Goal: Book appointment/travel/reservation

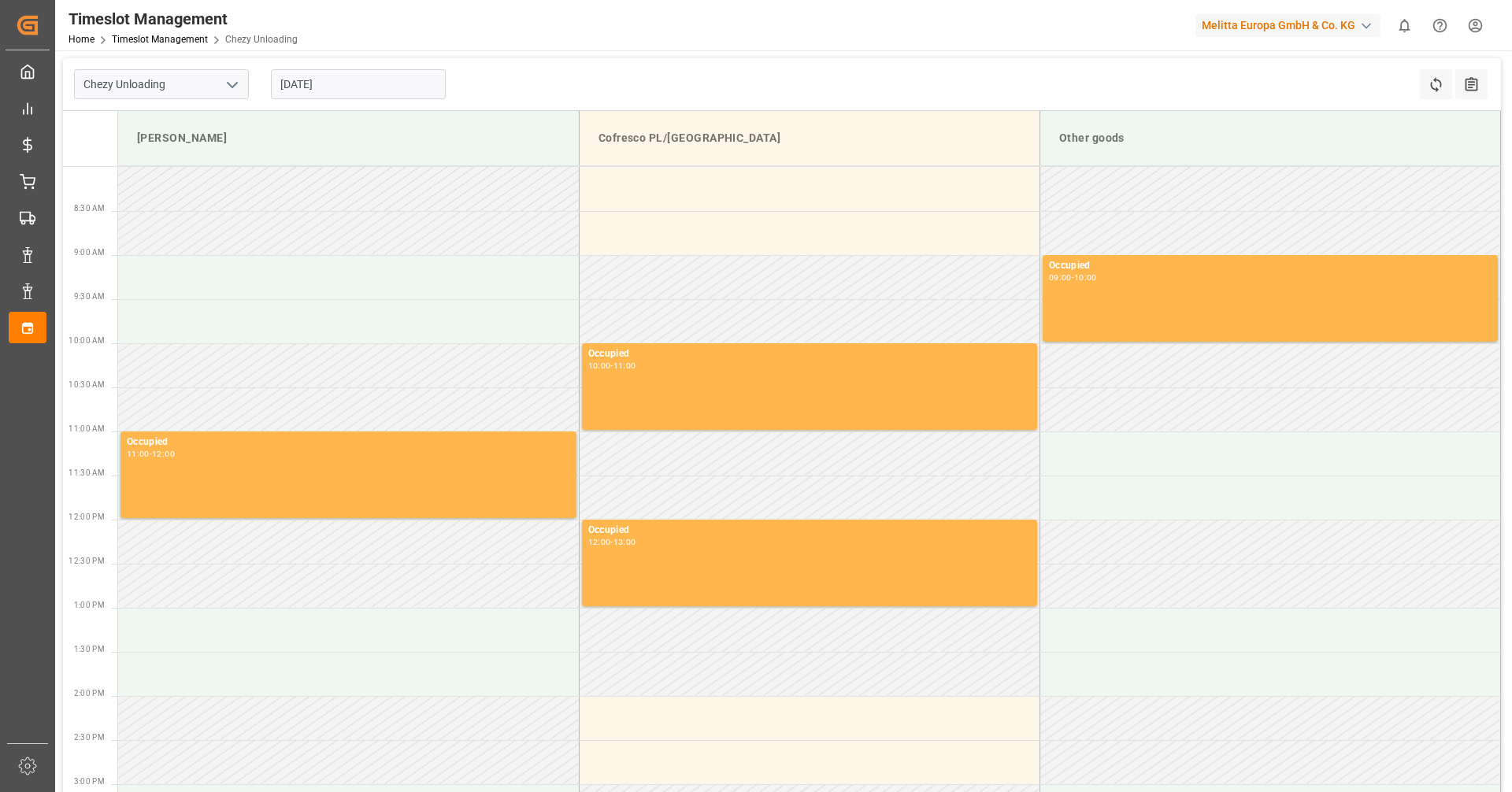
click at [321, 94] on input "[DATE]" at bounding box center [358, 85] width 175 height 30
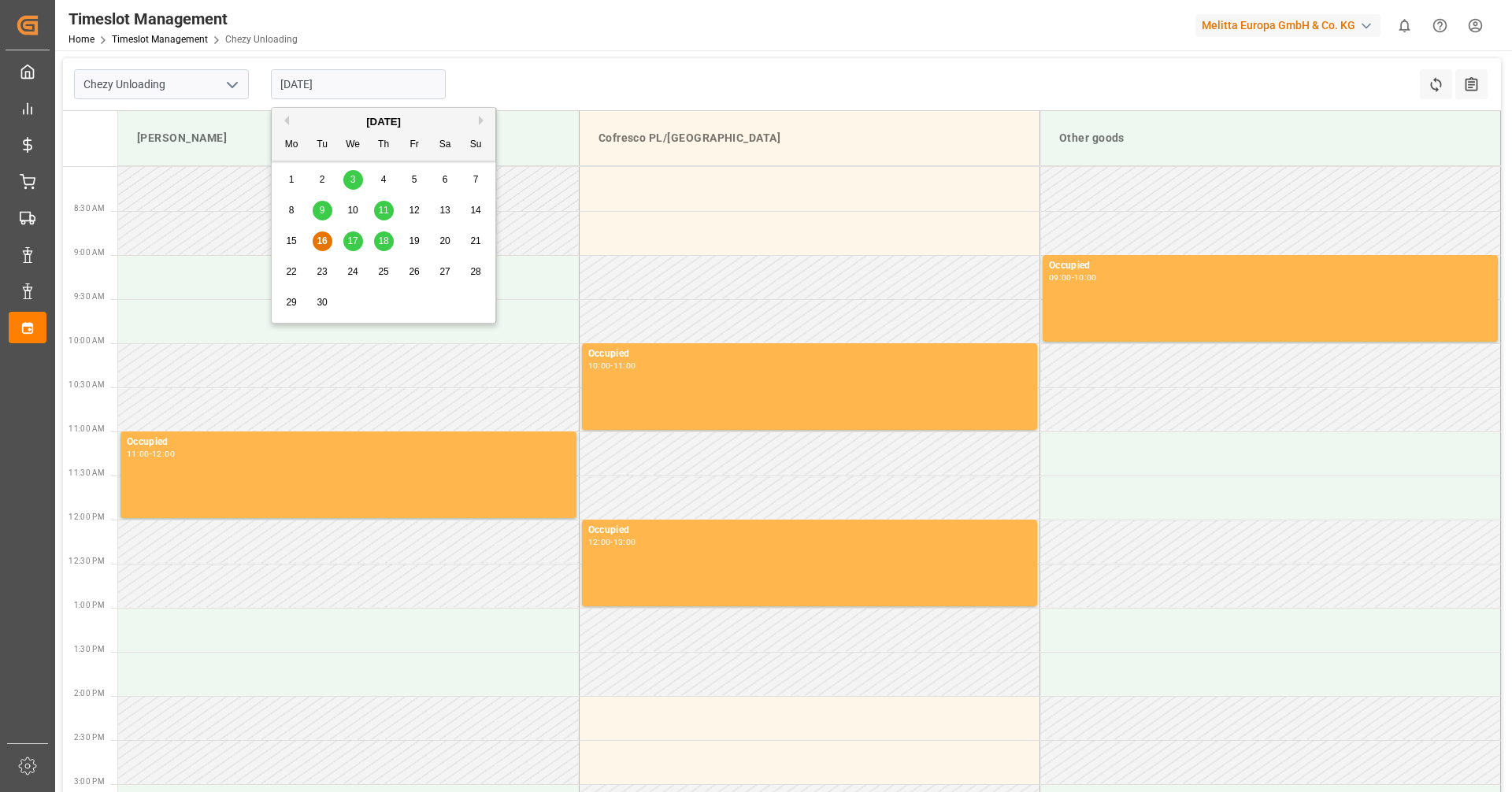
click at [385, 242] on span "18" at bounding box center [383, 240] width 10 height 11
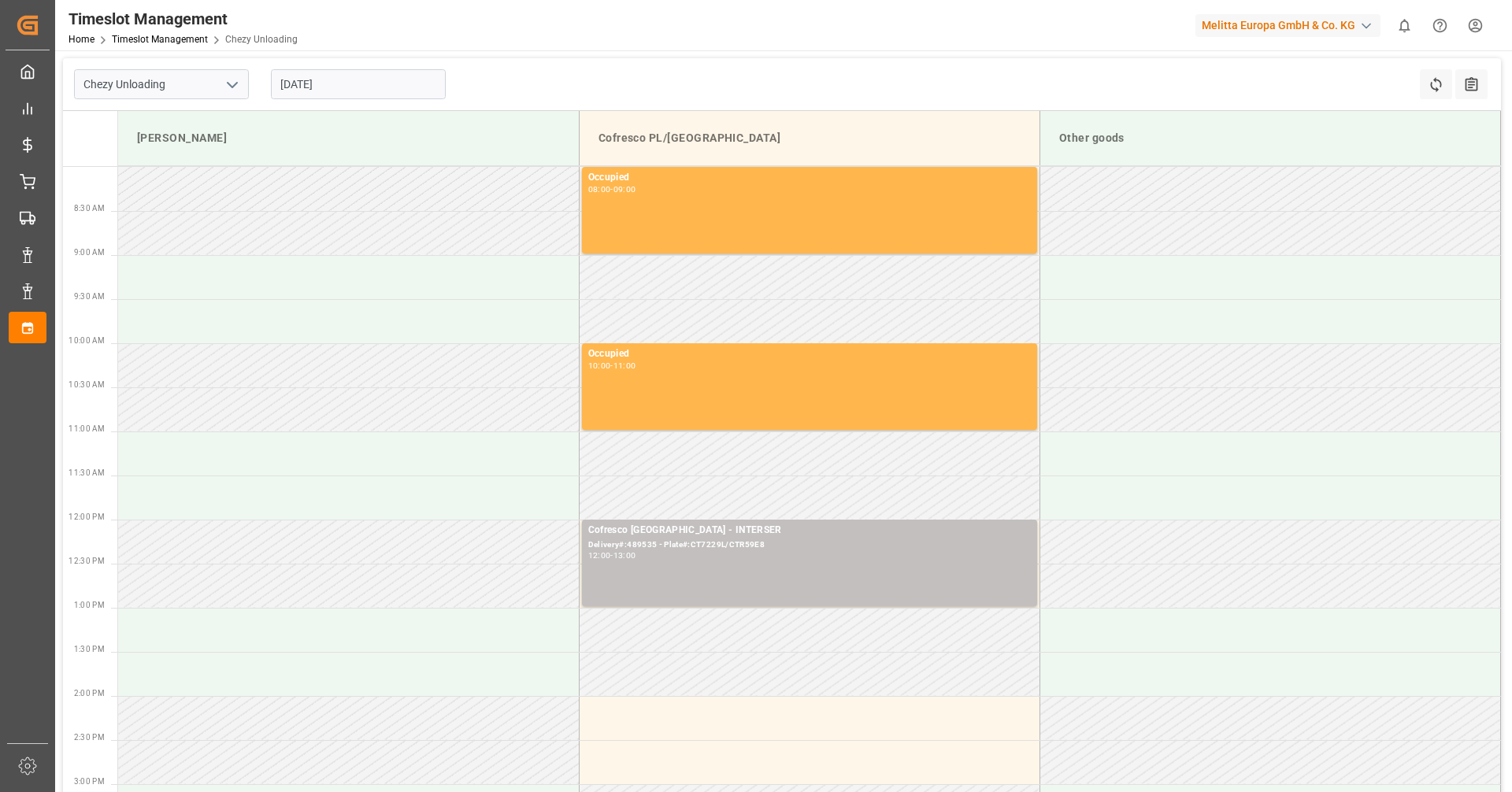
click at [388, 86] on input "[DATE]" at bounding box center [358, 85] width 175 height 30
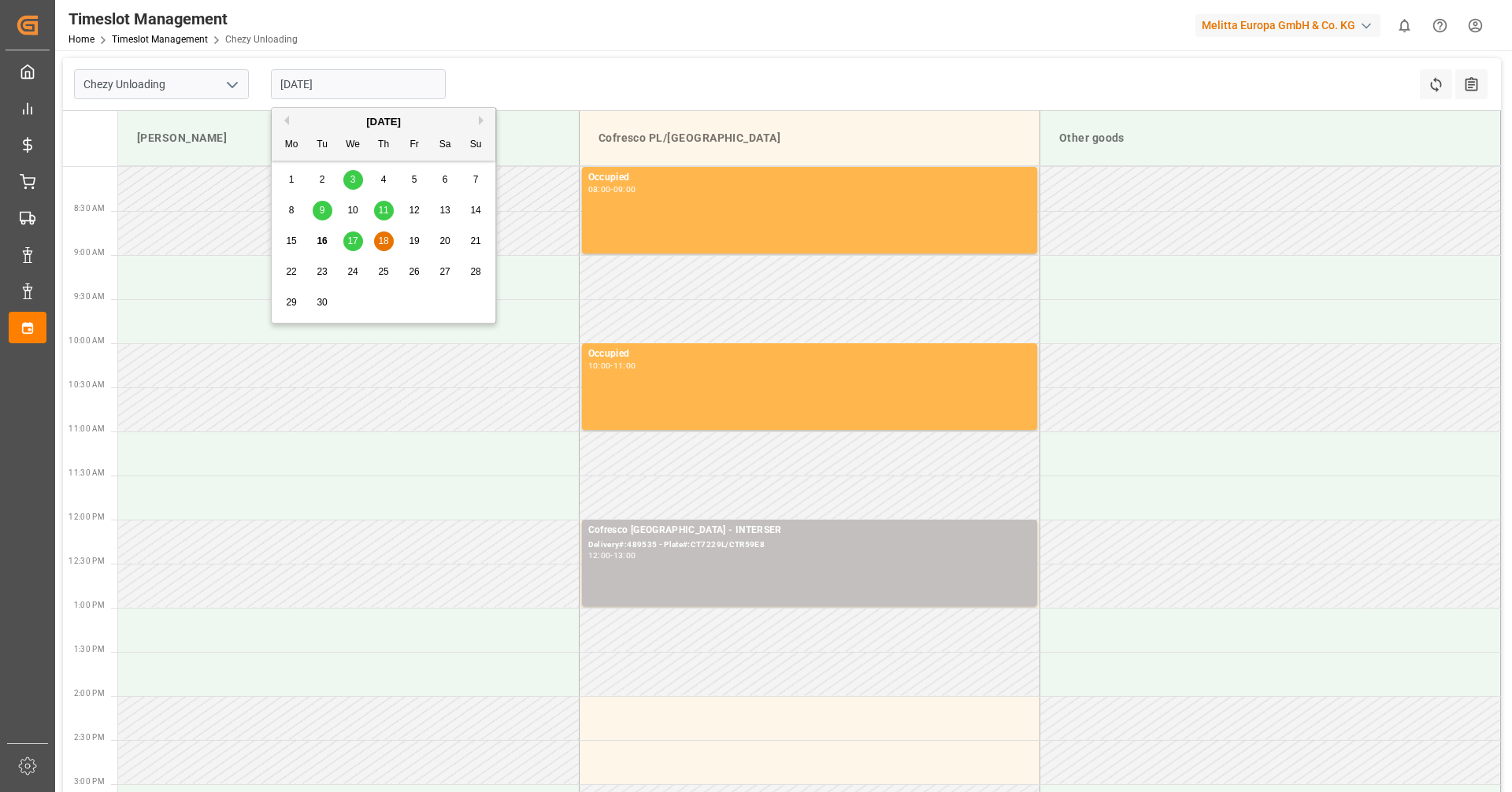
click at [352, 242] on span "17" at bounding box center [352, 240] width 10 height 11
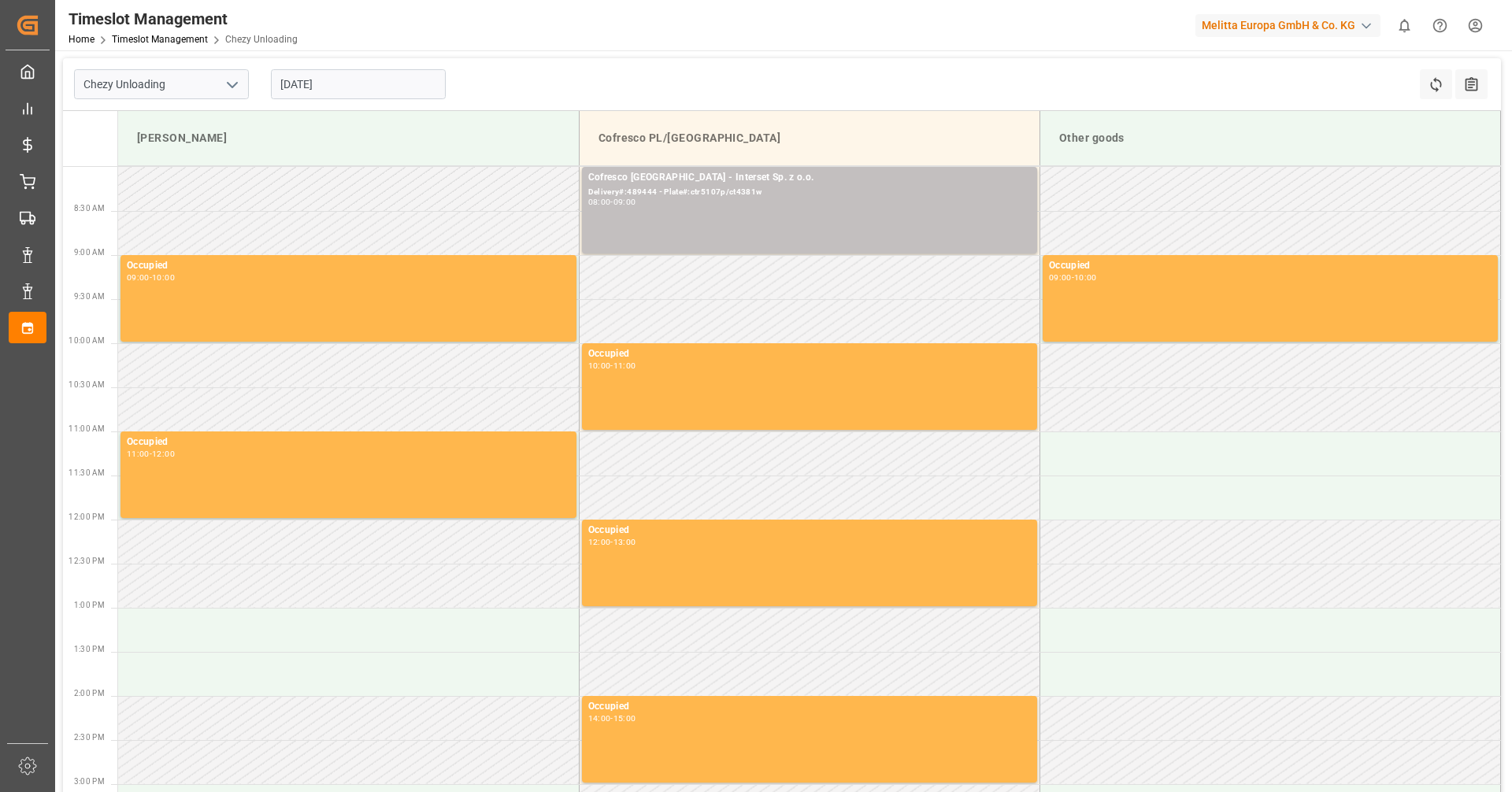
click at [342, 67] on div "[DATE]" at bounding box center [357, 85] width 197 height 52
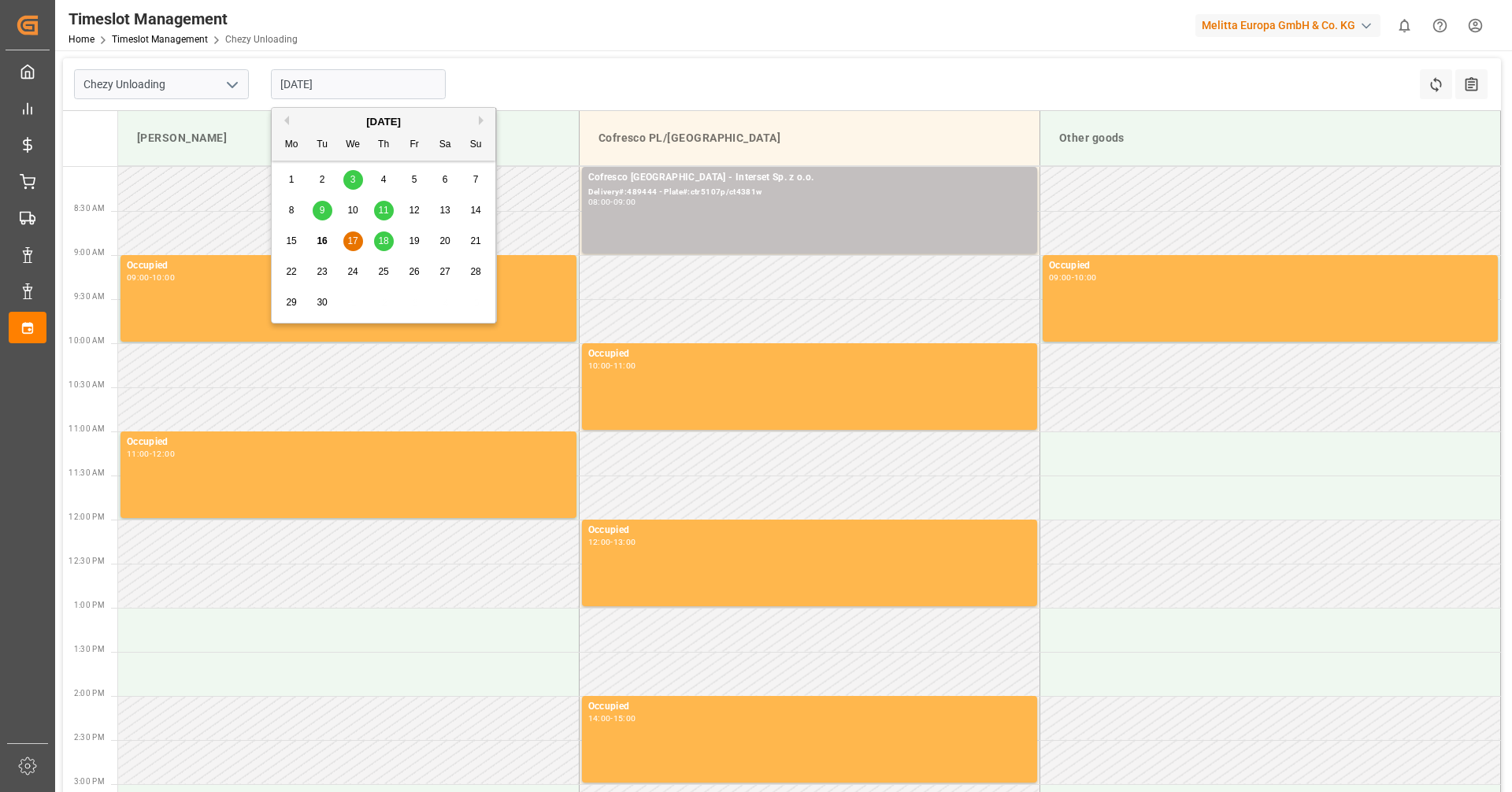
click at [338, 83] on input "[DATE]" at bounding box center [358, 85] width 175 height 30
click at [355, 265] on div "24" at bounding box center [353, 272] width 20 height 19
type input "[DATE]"
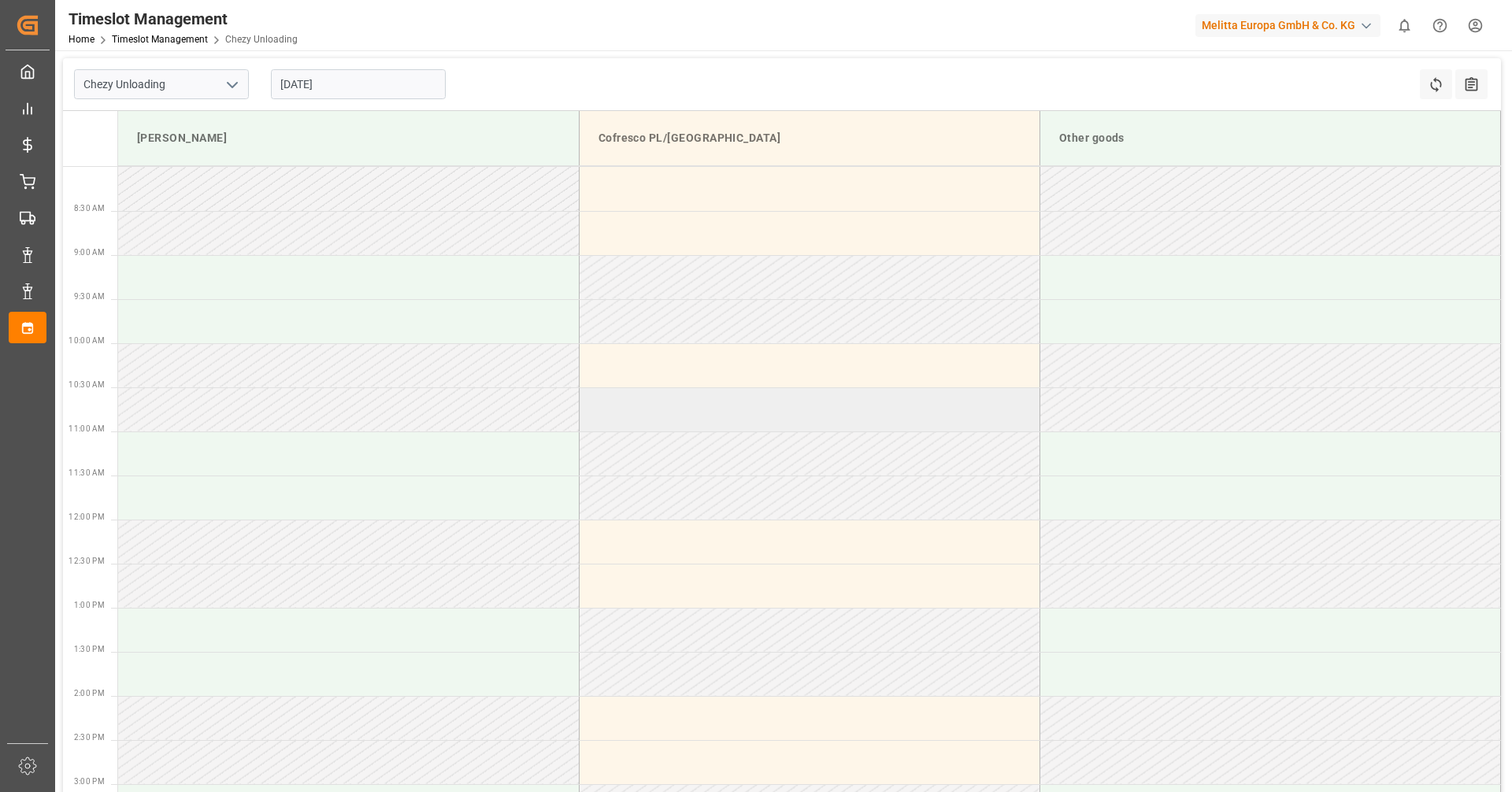
click at [656, 407] on td at bounding box center [809, 409] width 460 height 44
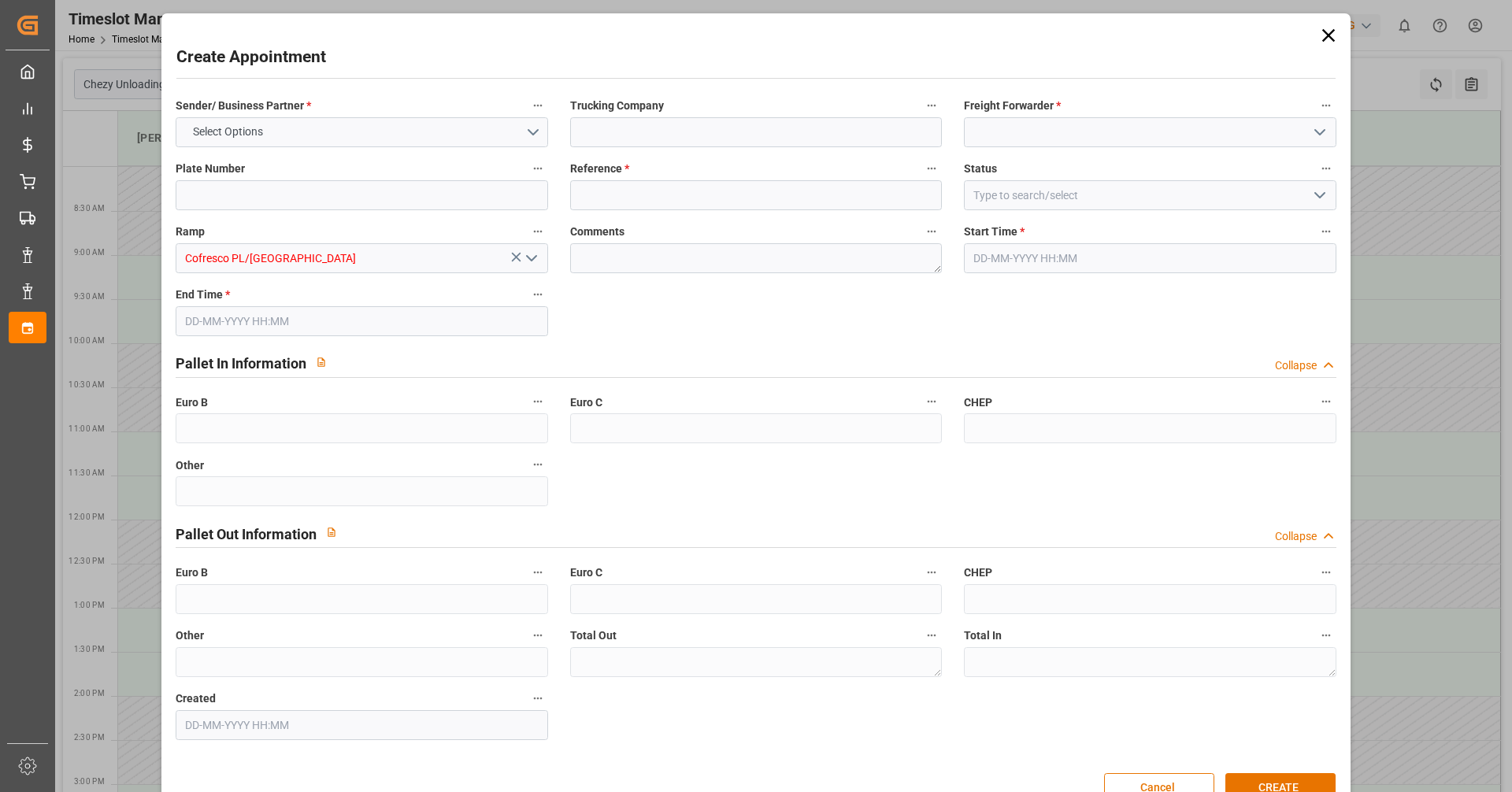
type input "0"
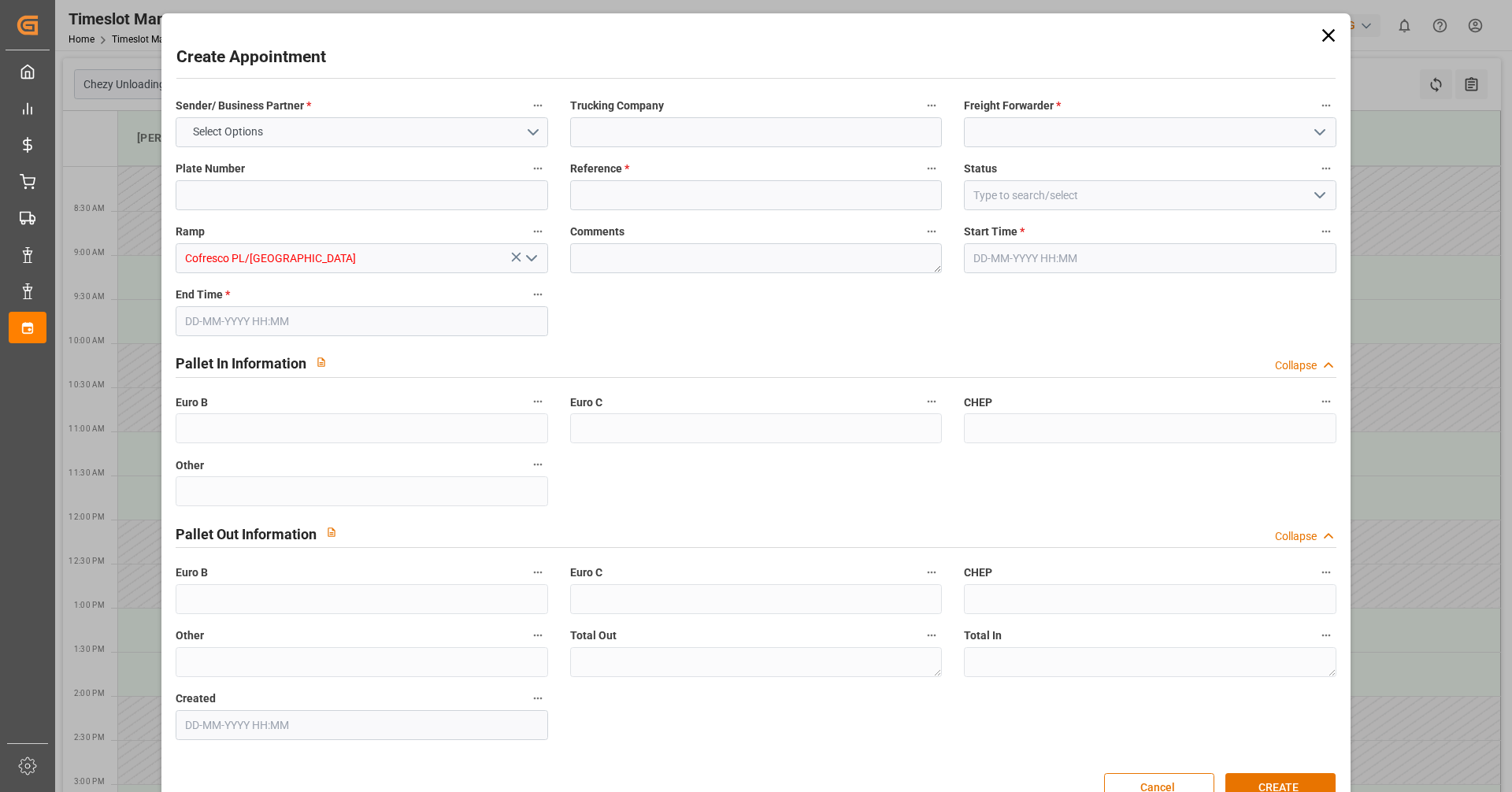
type input "0"
type input "[DATE] 10:30"
type input "[DATE] 11:30"
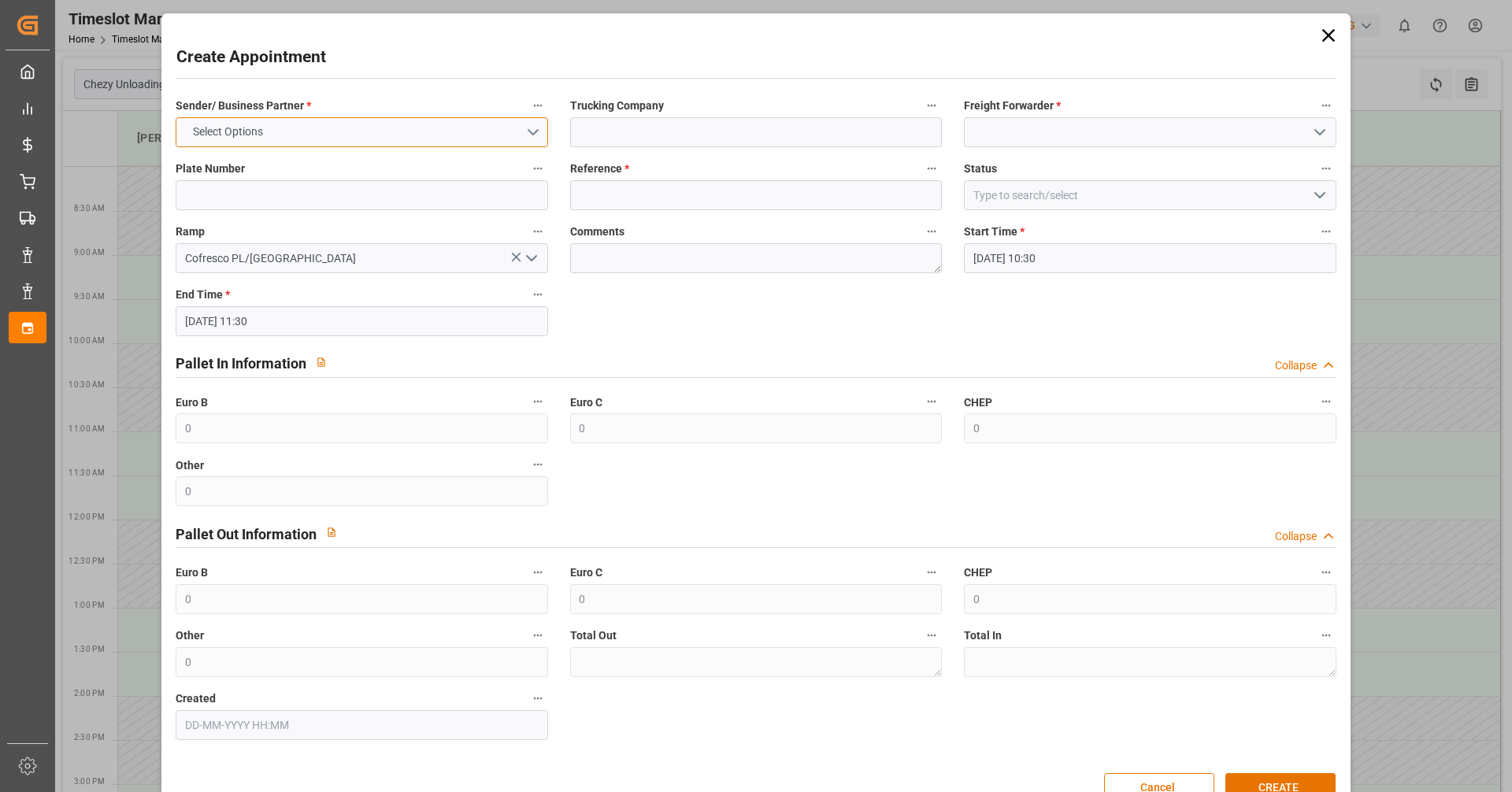
click at [391, 139] on button "Select Options" at bounding box center [362, 132] width 372 height 30
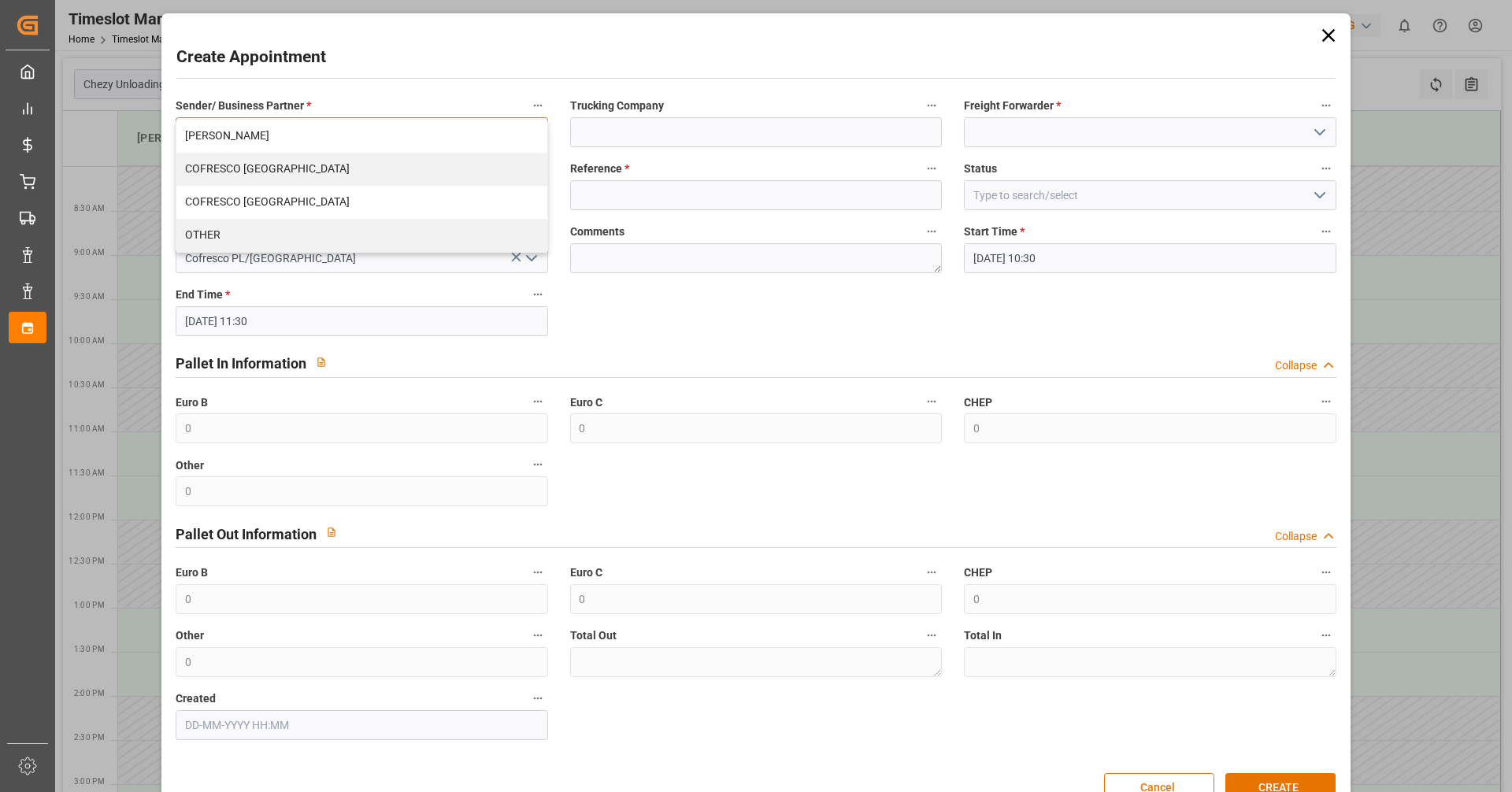
drag, startPoint x: 275, startPoint y: 164, endPoint x: 563, endPoint y: 142, distance: 288.8
click at [275, 164] on div "COFRESCO [GEOGRAPHIC_DATA]" at bounding box center [362, 169] width 370 height 33
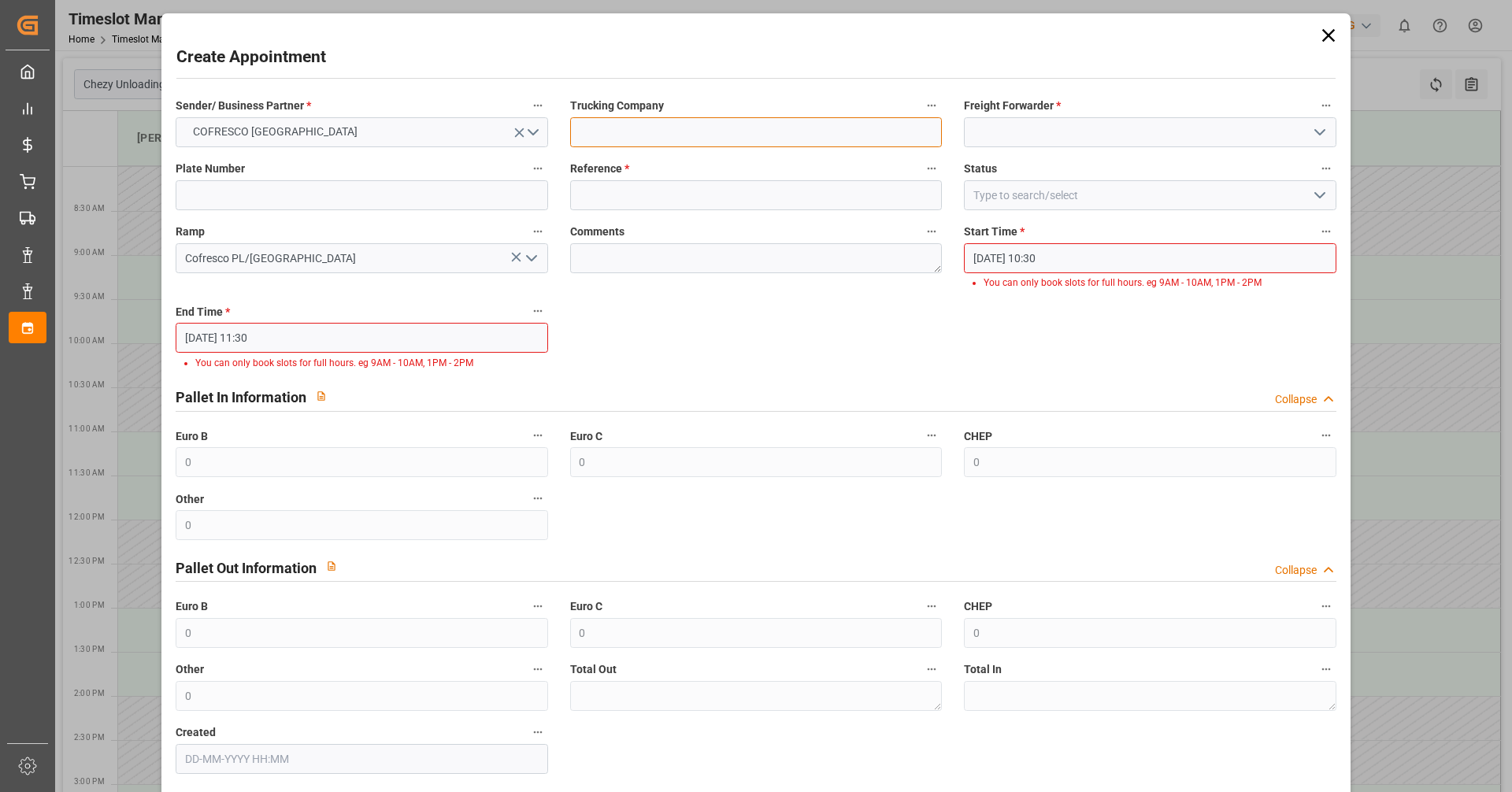
click at [611, 131] on input at bounding box center [756, 132] width 372 height 30
type input "INTERSER"
click at [1071, 130] on input at bounding box center [1149, 132] width 372 height 30
click at [1307, 133] on button "open menu" at bounding box center [1318, 132] width 23 height 24
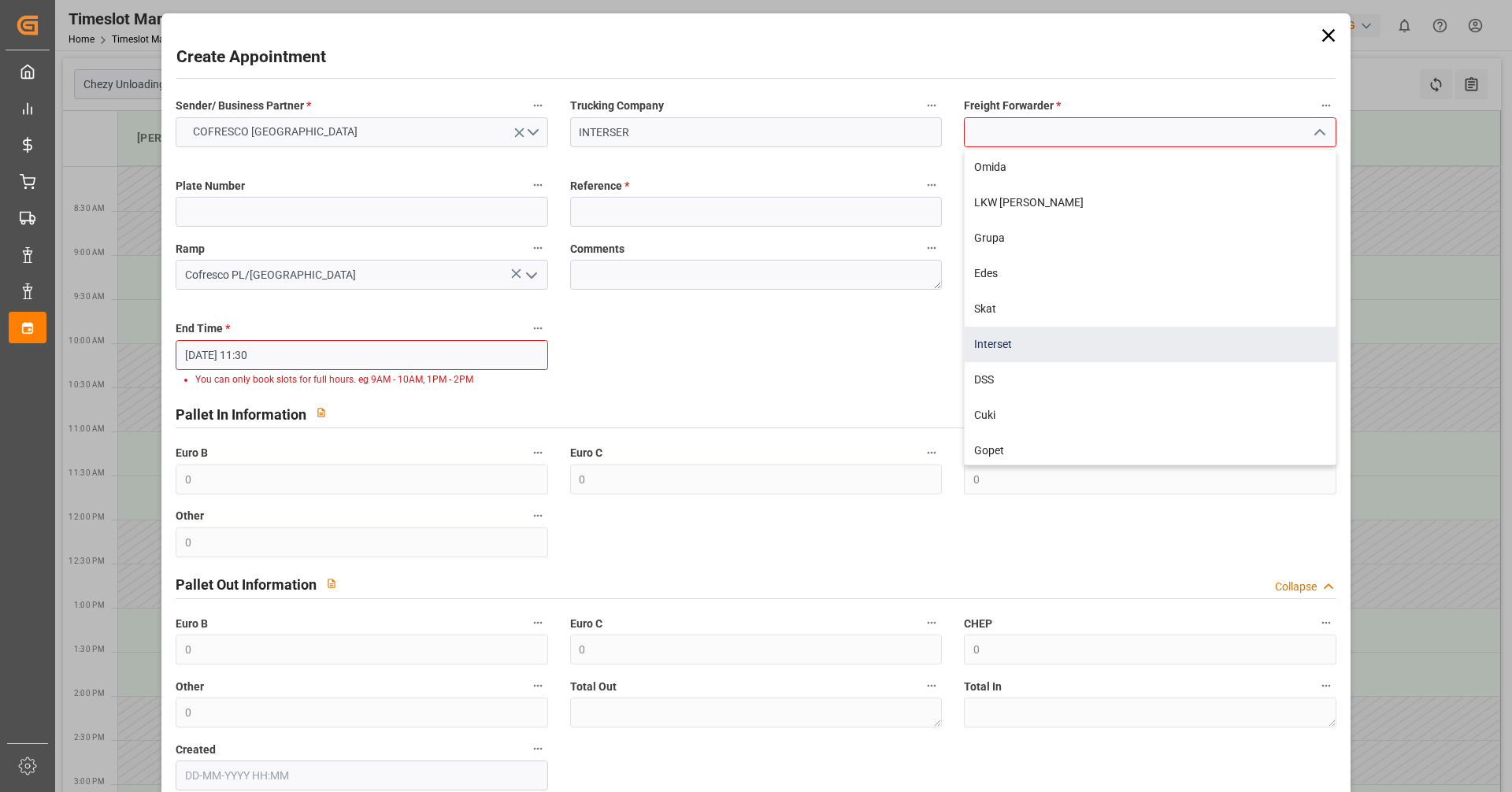
click at [992, 346] on div "Interset" at bounding box center [1149, 344] width 370 height 35
type input "Interset"
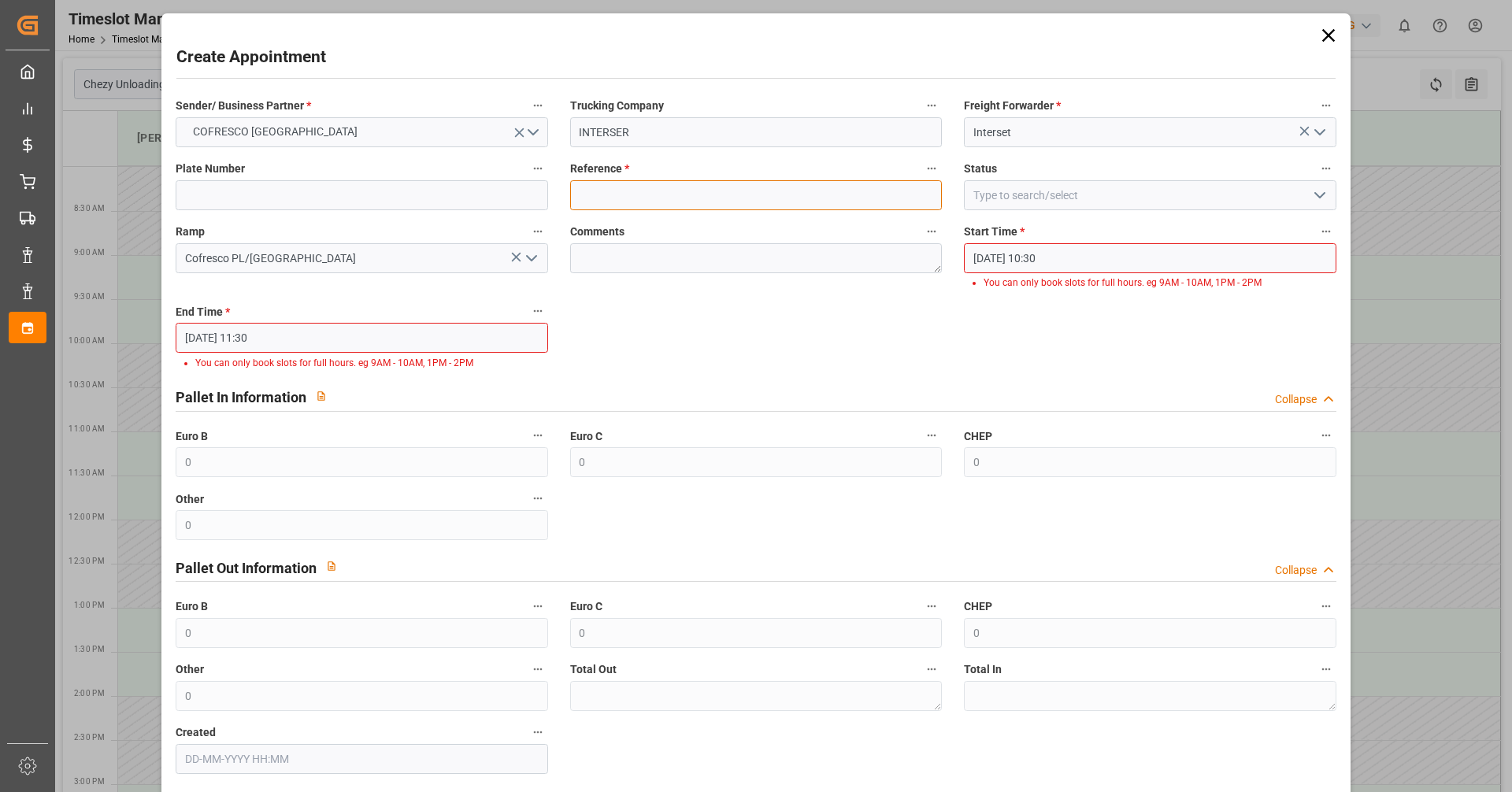
click at [732, 193] on input at bounding box center [756, 195] width 372 height 30
type input "4"
click at [464, 203] on input at bounding box center [362, 195] width 372 height 30
type input "ctr5107p/ct4381w"
click at [1067, 260] on input "[DATE] 10:30" at bounding box center [1149, 259] width 372 height 30
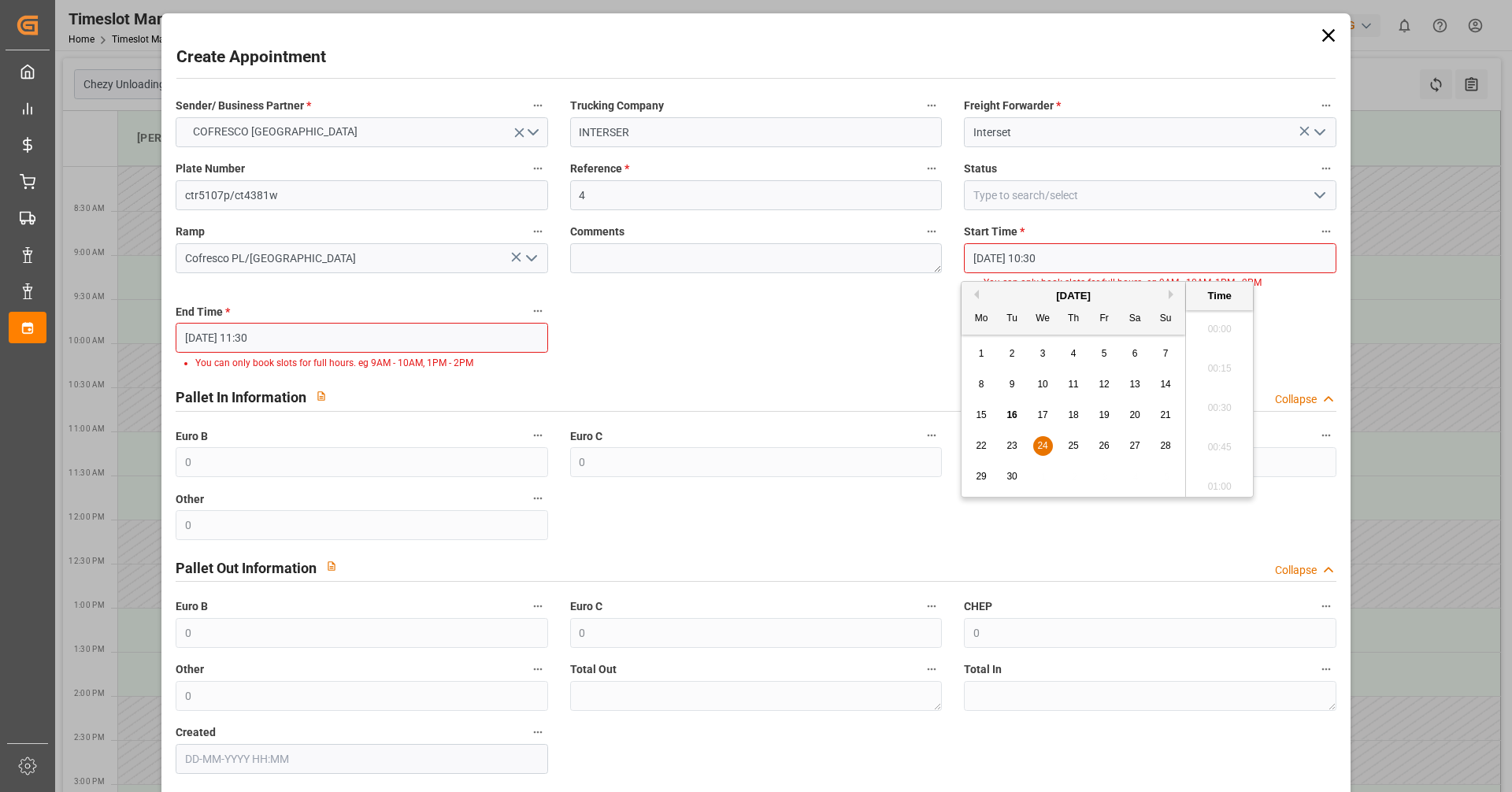
scroll to position [1581, 0]
click at [1048, 449] on div "24" at bounding box center [1043, 446] width 20 height 19
click at [1212, 318] on ul "00:00 00:15 00:30 00:45 01:00 01:15 01:30 01:45 02:00 02:15 02:30 02:45 03:00 0…" at bounding box center [1220, 404] width 67 height 187
drag, startPoint x: 1212, startPoint y: 318, endPoint x: 1212, endPoint y: 340, distance: 22.0
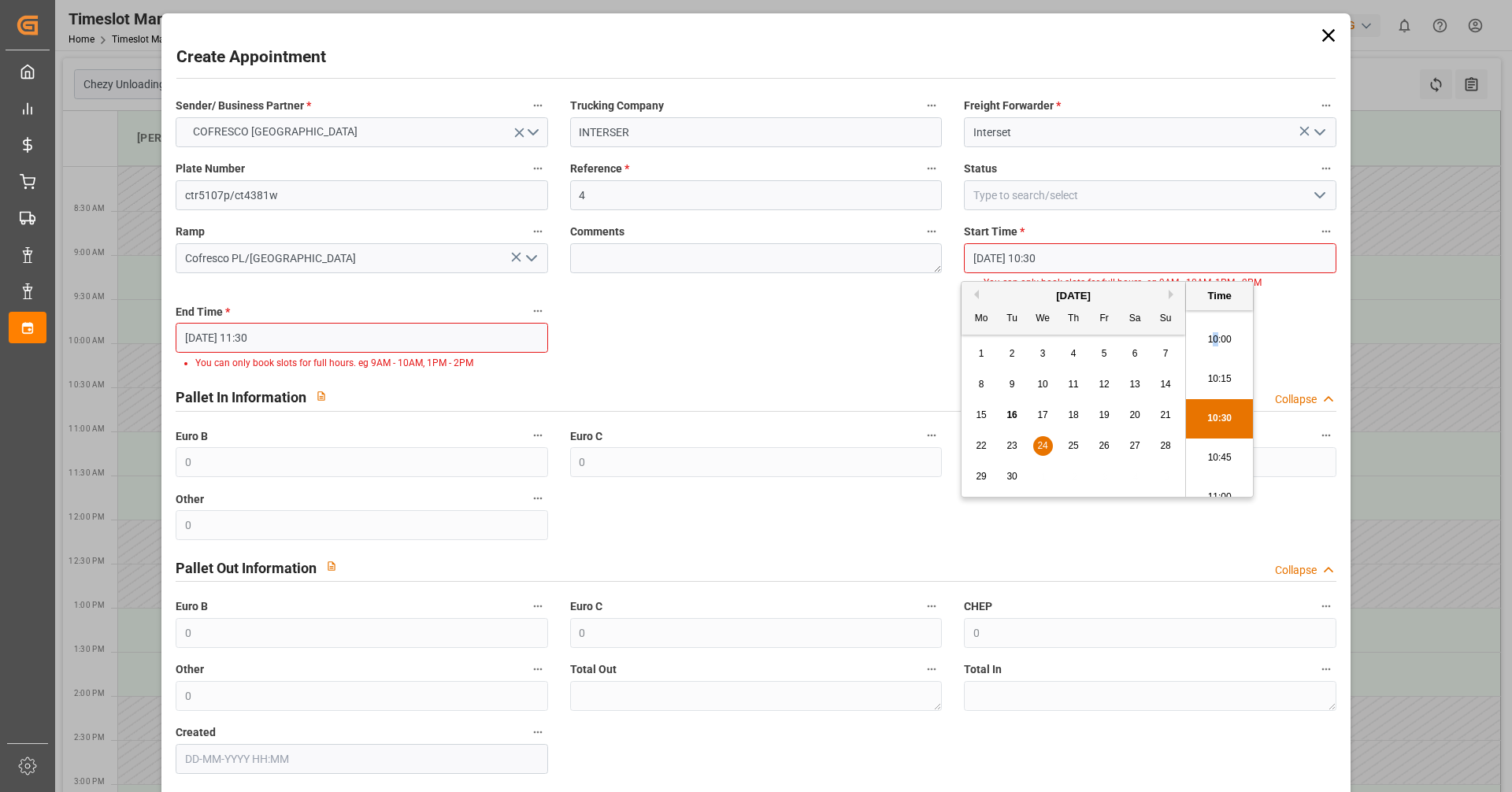
click at [1212, 340] on li "10:00" at bounding box center [1220, 340] width 67 height 39
type input "[DATE] 10:00"
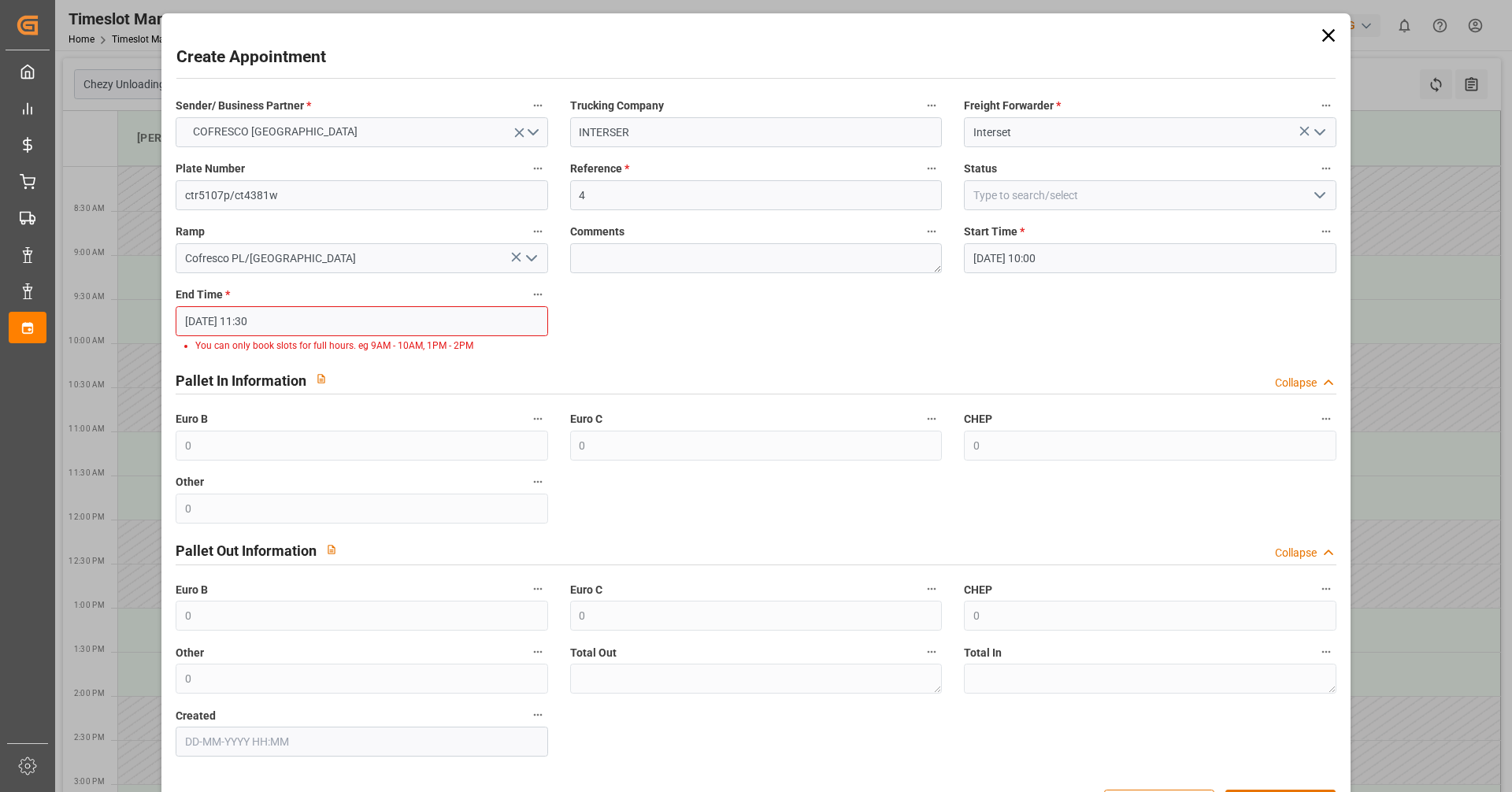
click at [371, 326] on input "[DATE] 11:30" at bounding box center [362, 321] width 372 height 30
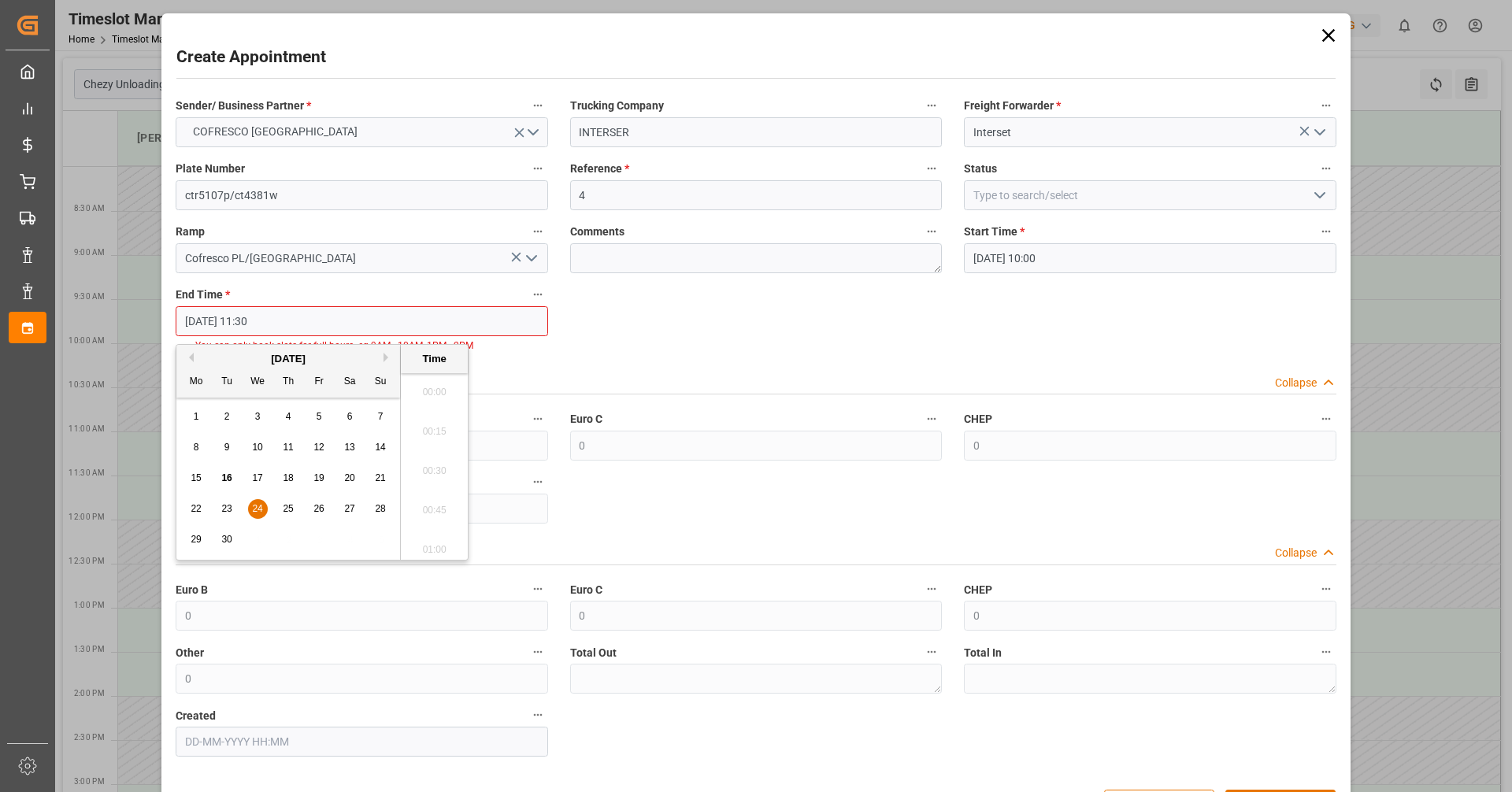
scroll to position [1738, 0]
click at [255, 511] on span "24" at bounding box center [257, 508] width 10 height 11
click at [436, 388] on li "11:00" at bounding box center [435, 387] width 67 height 39
type input "[DATE] 11:00"
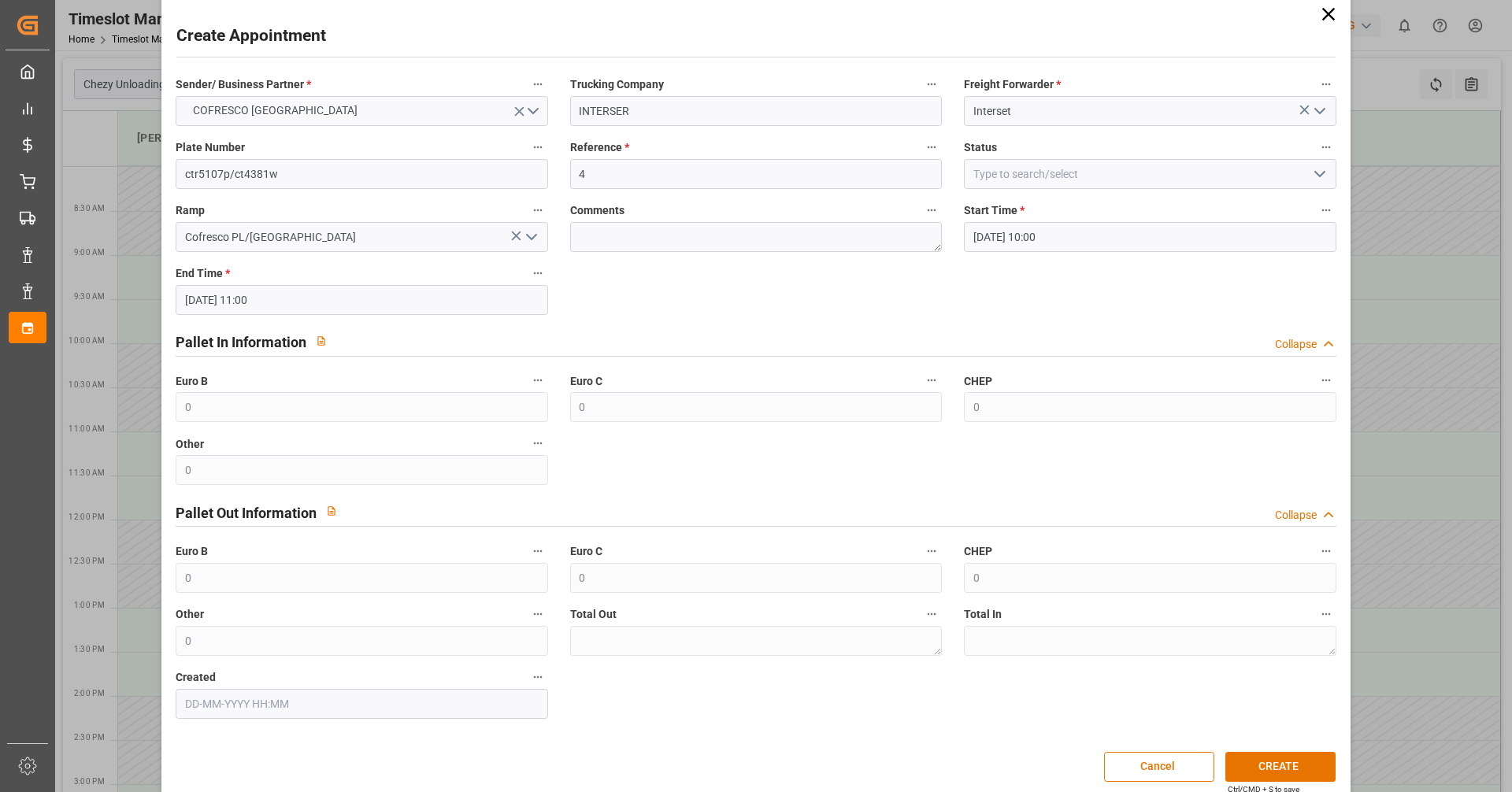
scroll to position [39, 0]
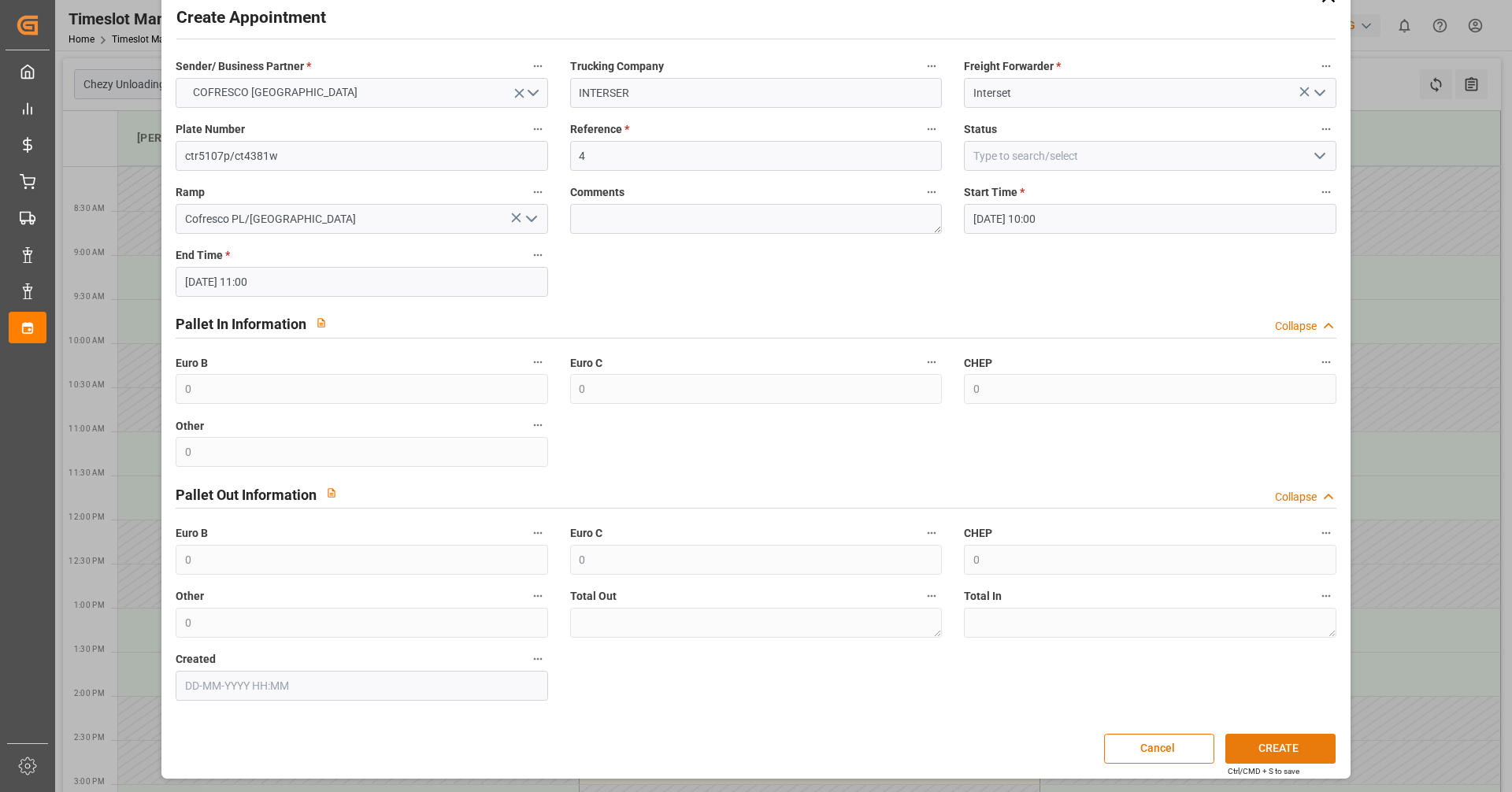
click at [1257, 747] on button "CREATE" at bounding box center [1281, 749] width 111 height 30
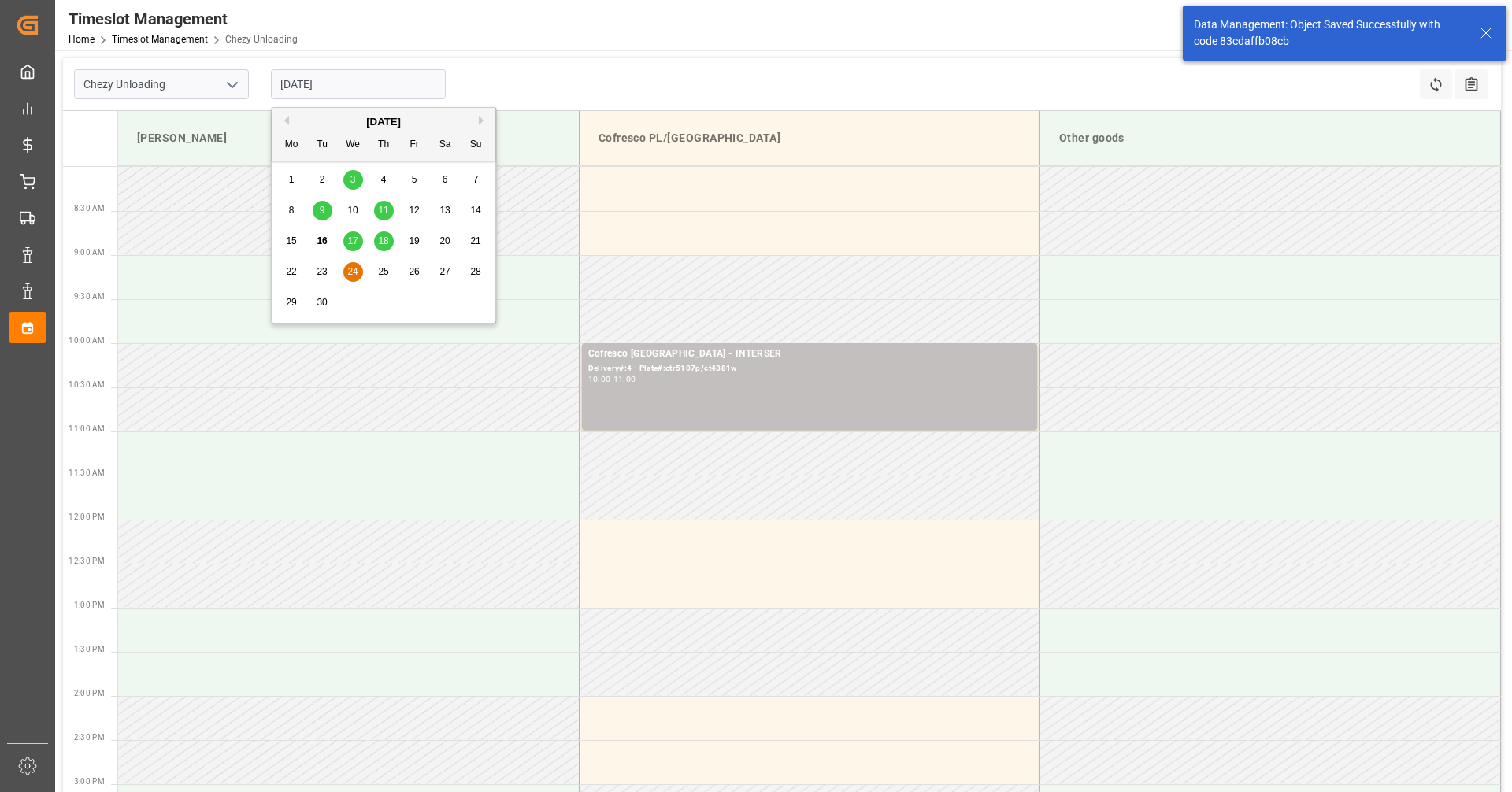
click at [389, 85] on input "[DATE]" at bounding box center [358, 85] width 175 height 30
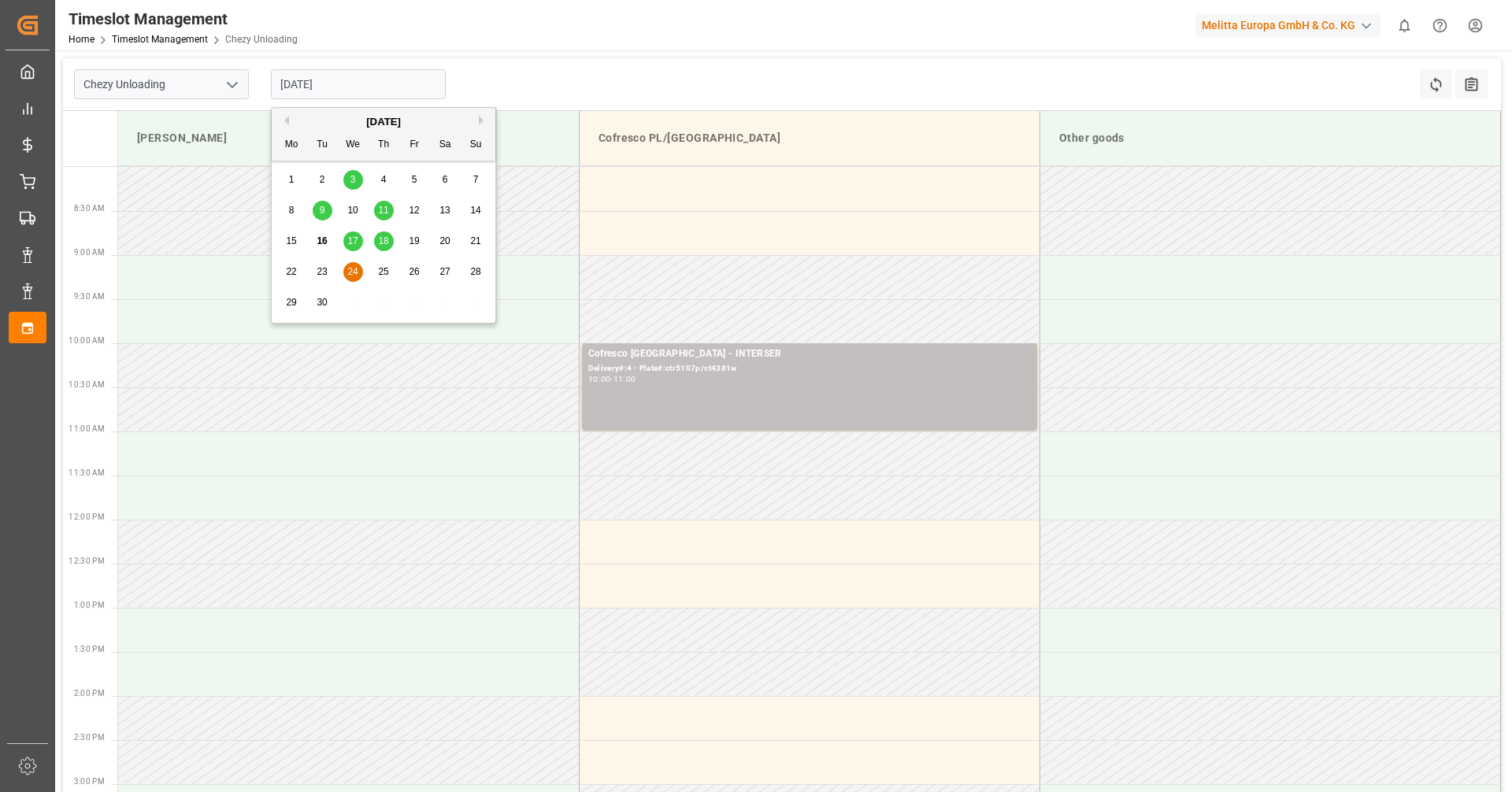
click at [352, 239] on span "17" at bounding box center [352, 240] width 10 height 11
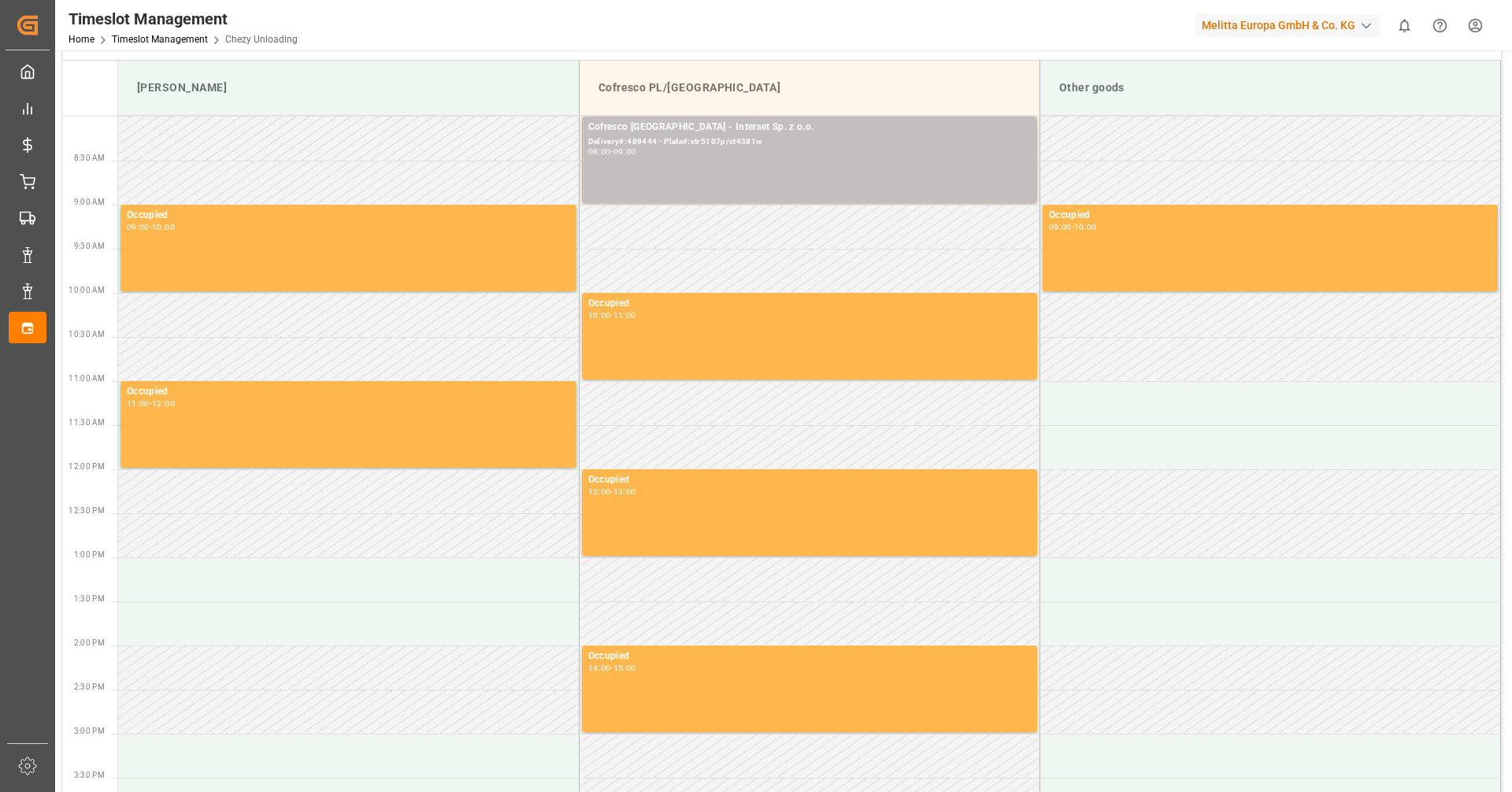
scroll to position [0, 0]
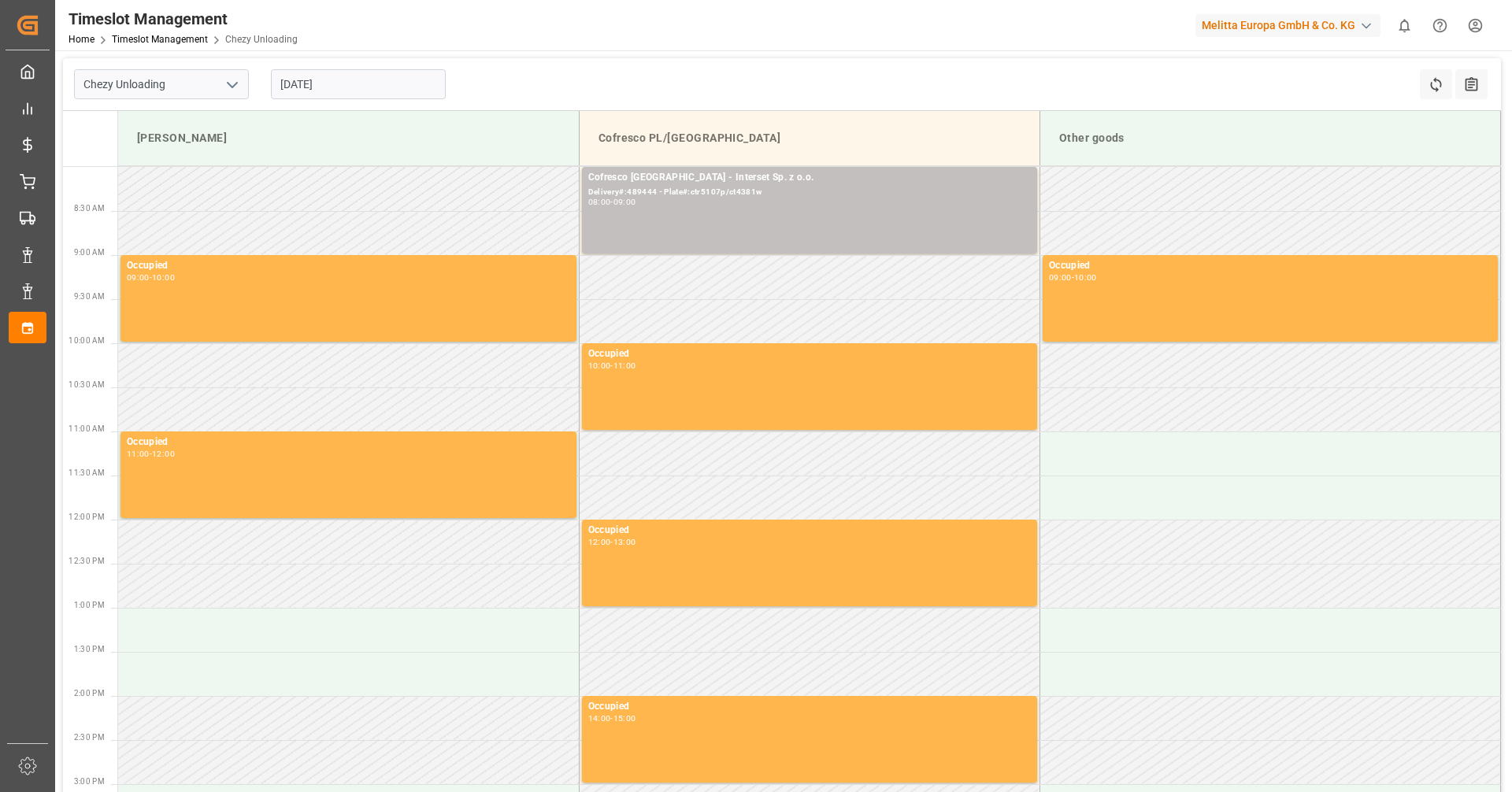
click at [357, 81] on input "[DATE]" at bounding box center [358, 85] width 175 height 30
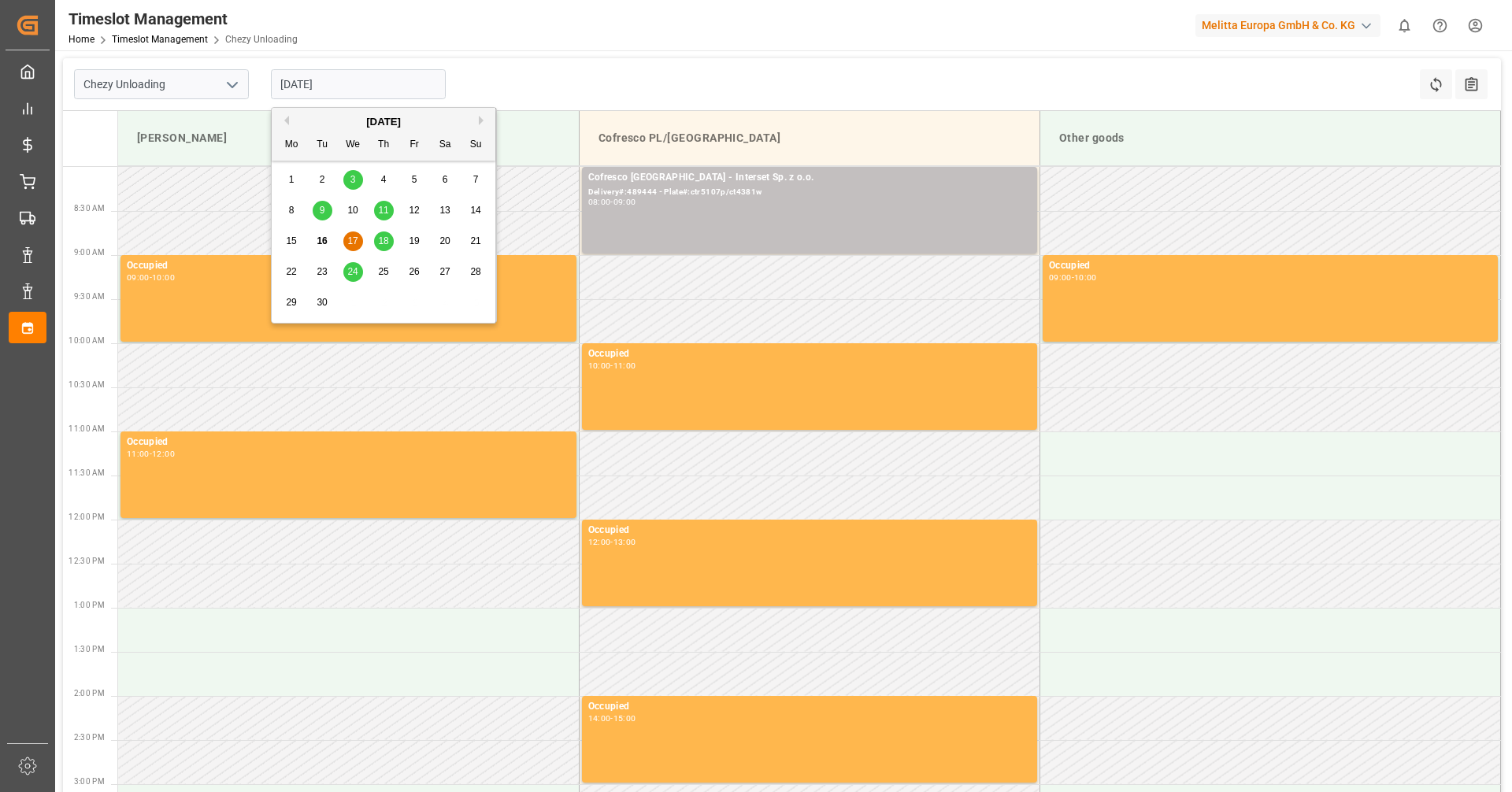
click at [384, 241] on span "18" at bounding box center [383, 240] width 10 height 11
type input "[DATE]"
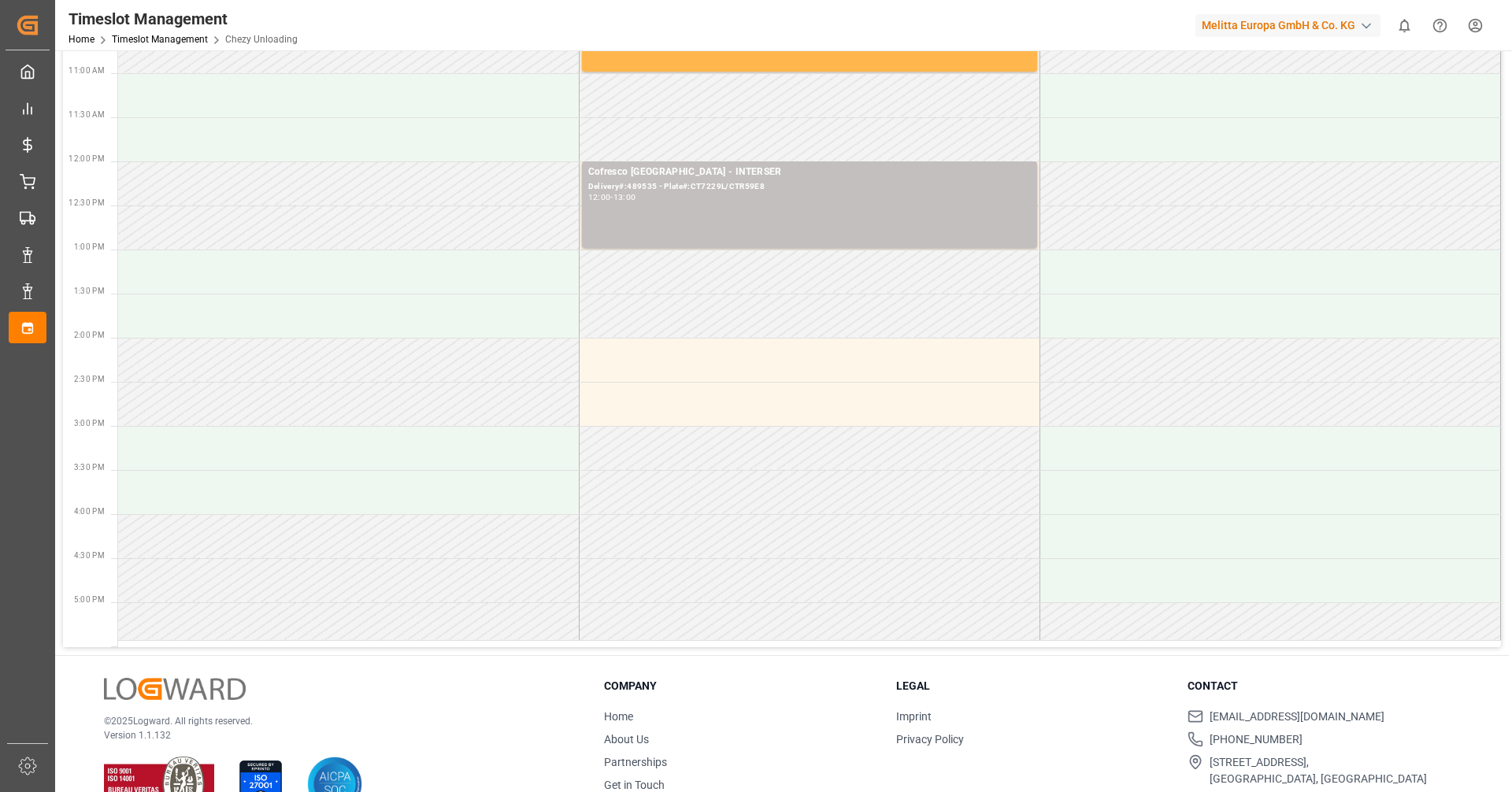
scroll to position [393, 0]
